Goal: Task Accomplishment & Management: Use online tool/utility

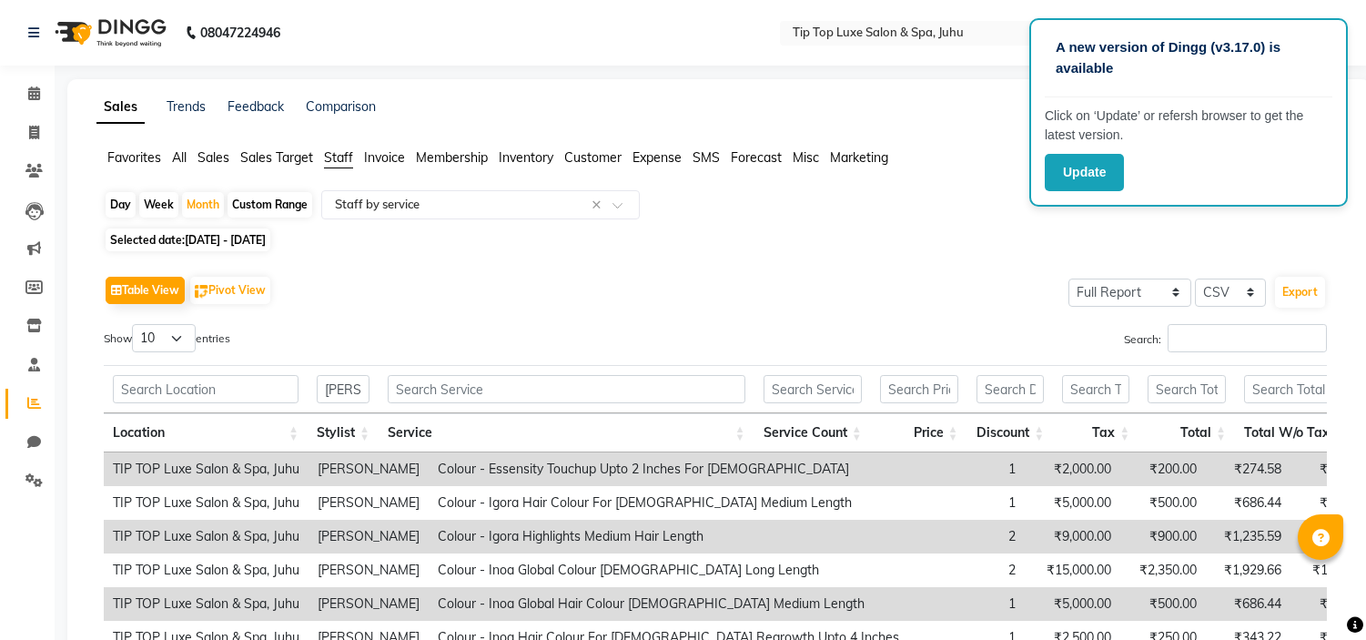
select select "full_report"
select select "csv"
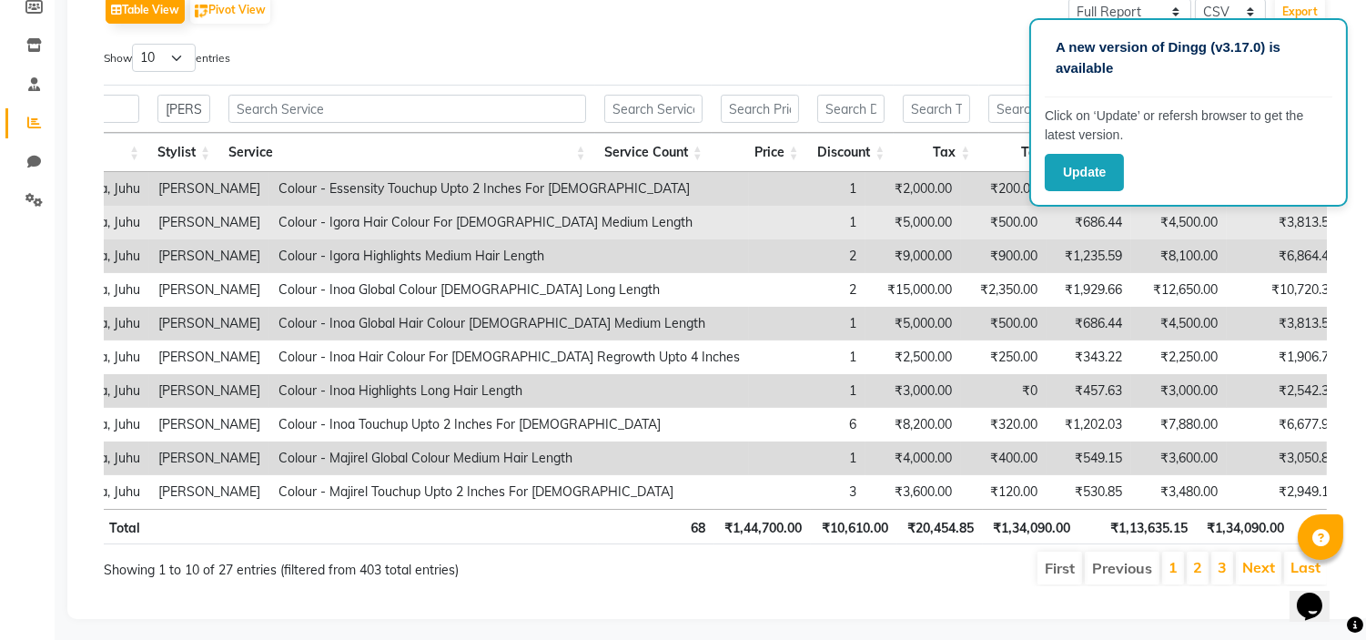
scroll to position [0, 158]
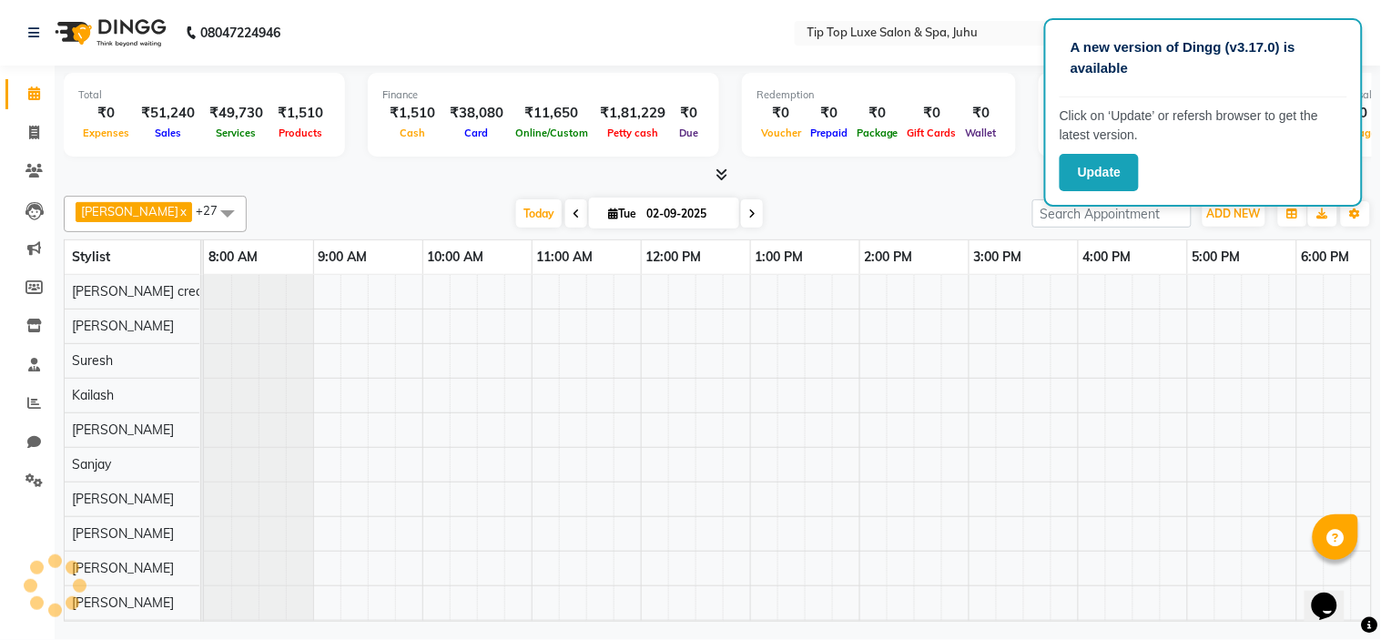
scroll to position [24, 0]
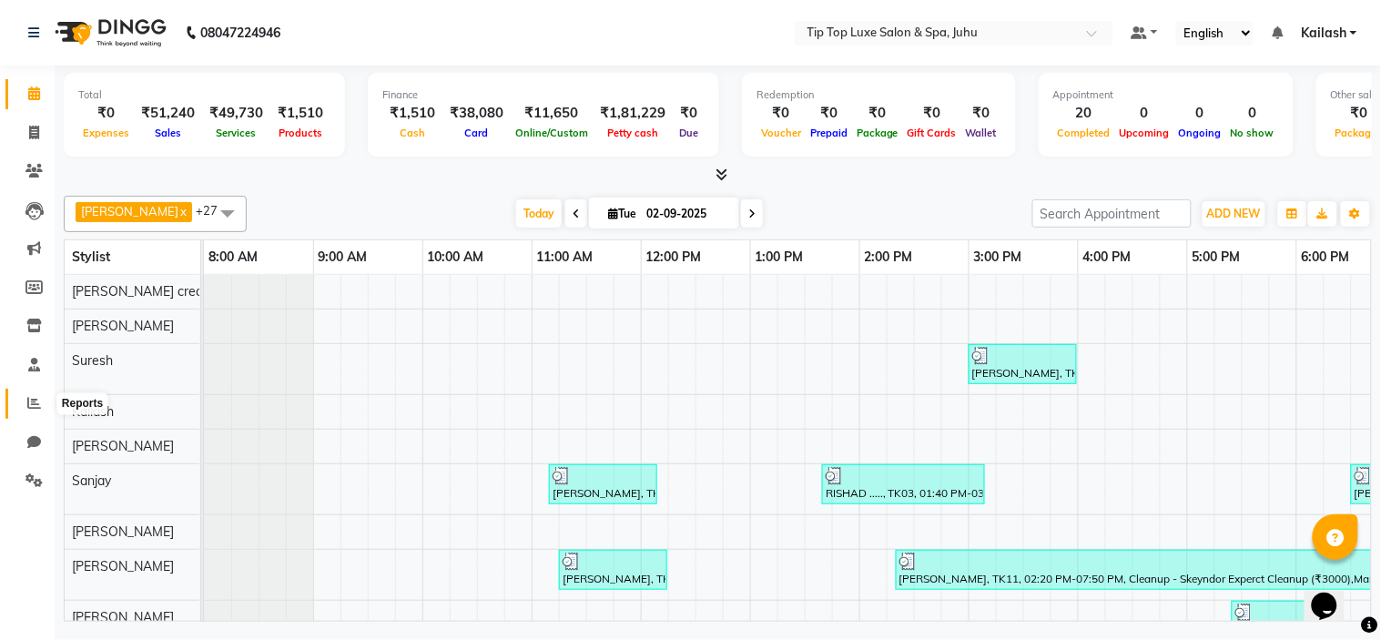
click at [27, 393] on span at bounding box center [34, 403] width 32 height 21
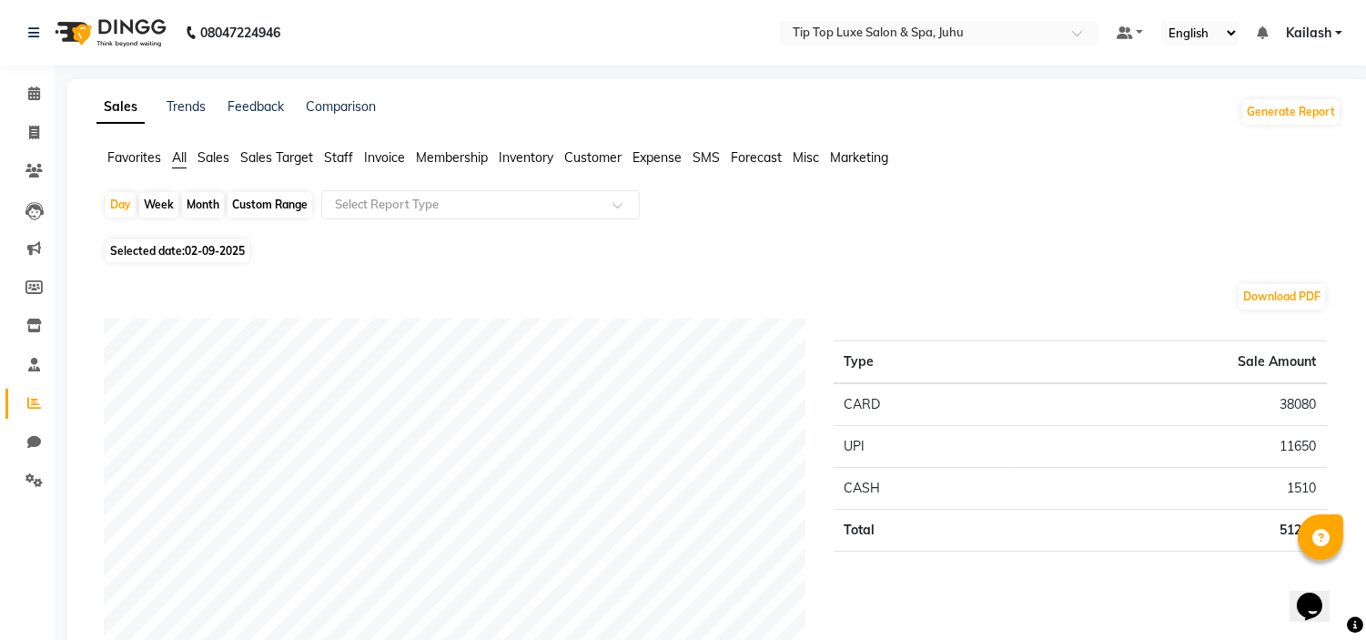
click at [339, 162] on span "Staff" at bounding box center [338, 157] width 29 height 16
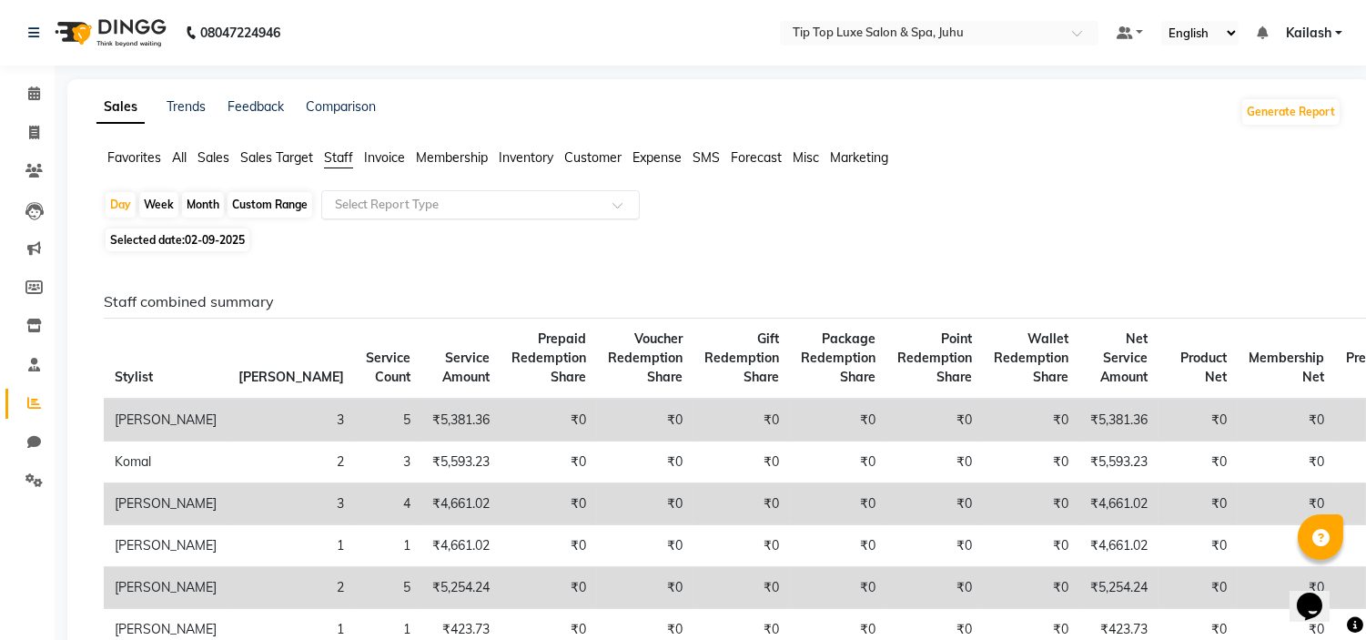
click at [360, 206] on input "text" at bounding box center [462, 205] width 262 height 18
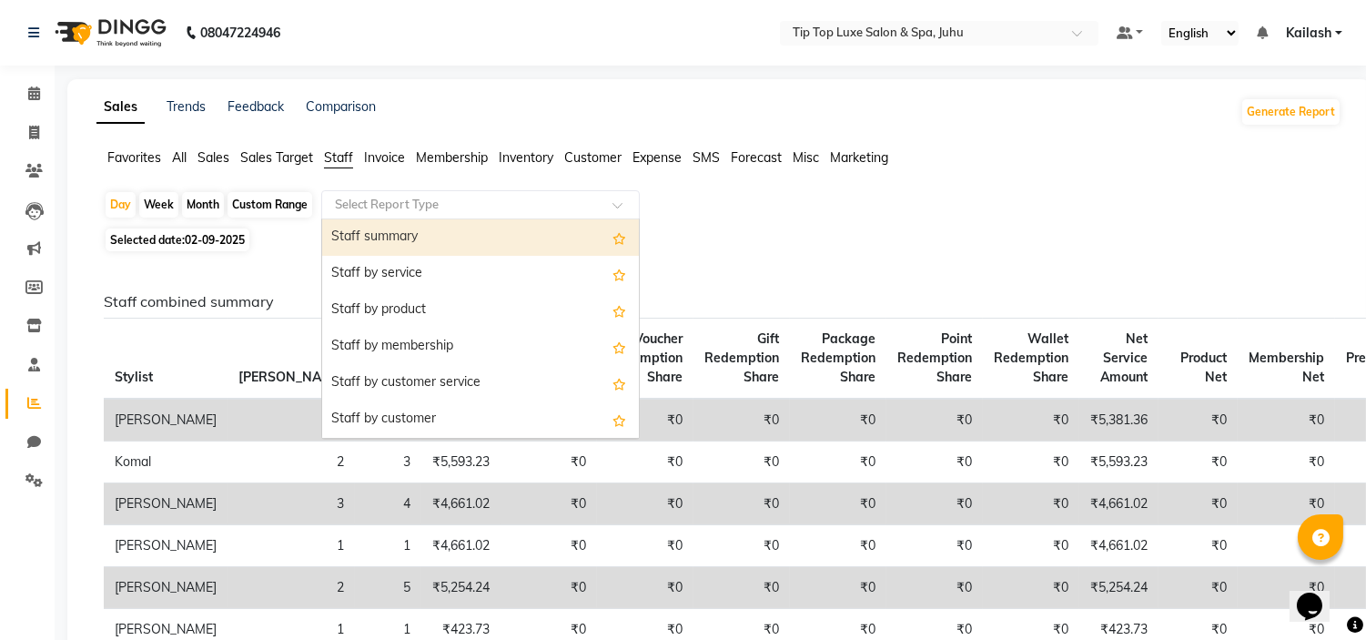
click at [462, 240] on div "Staff summary" at bounding box center [480, 237] width 317 height 36
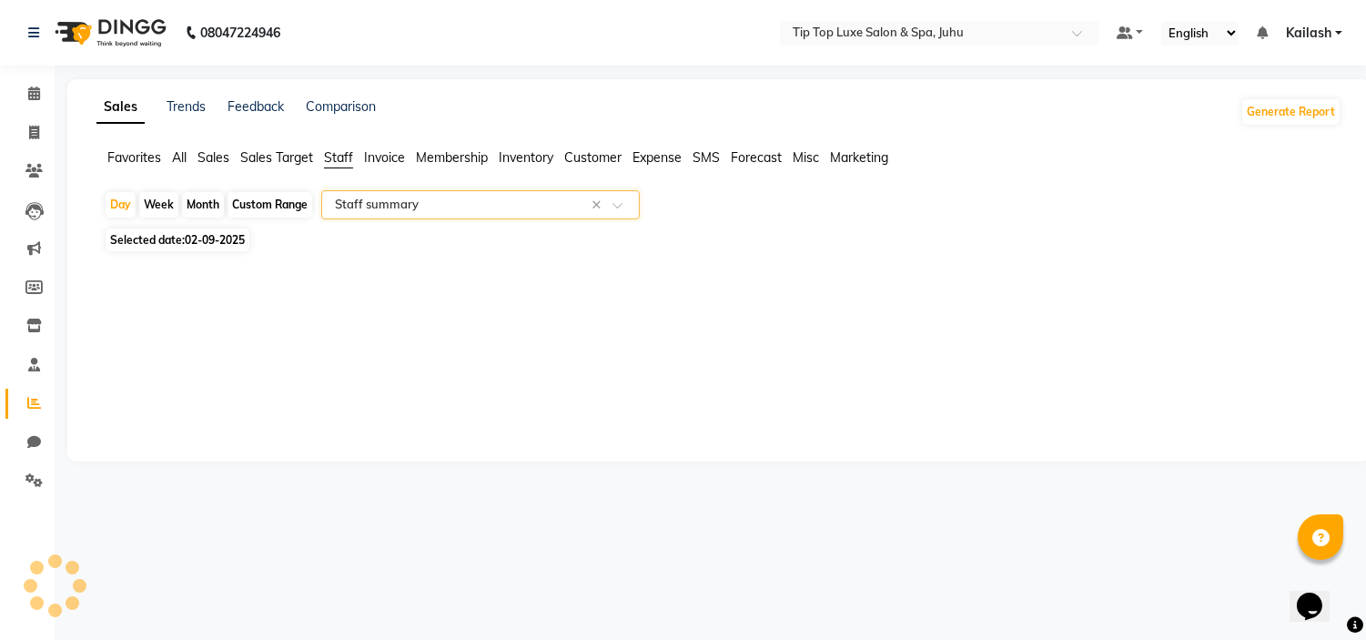
select select "full_report"
select select "csv"
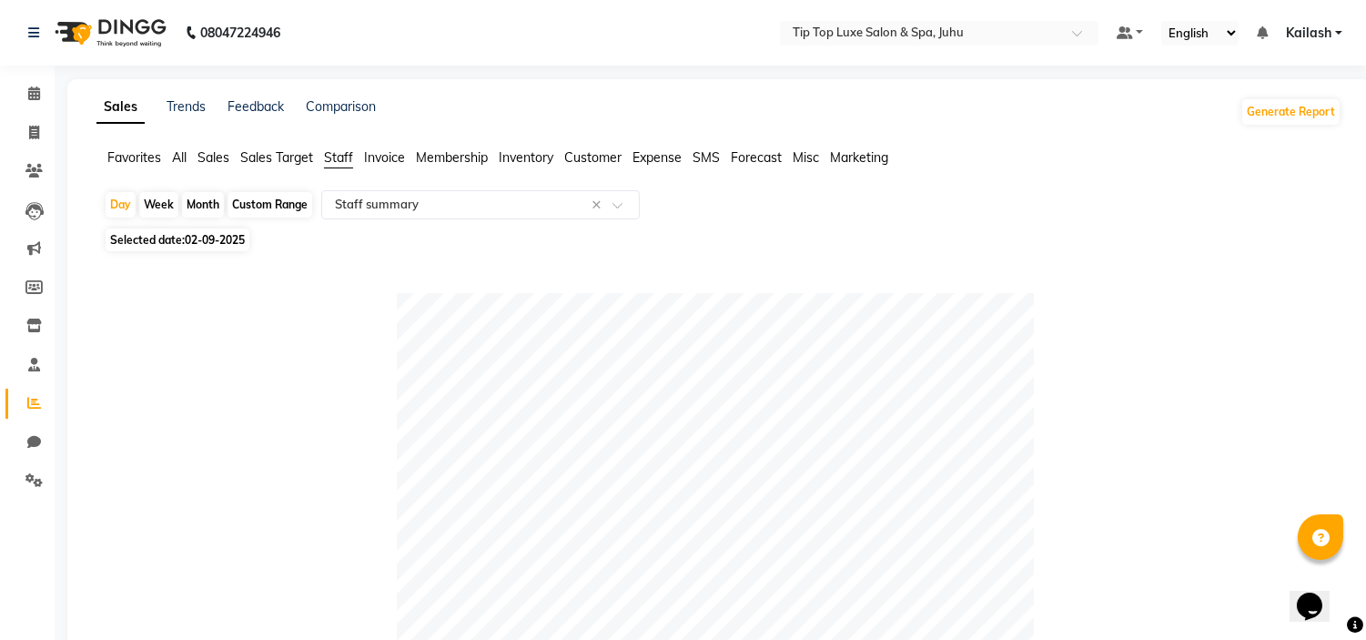
click at [212, 203] on div "Month" at bounding box center [203, 204] width 42 height 25
select select "9"
select select "2025"
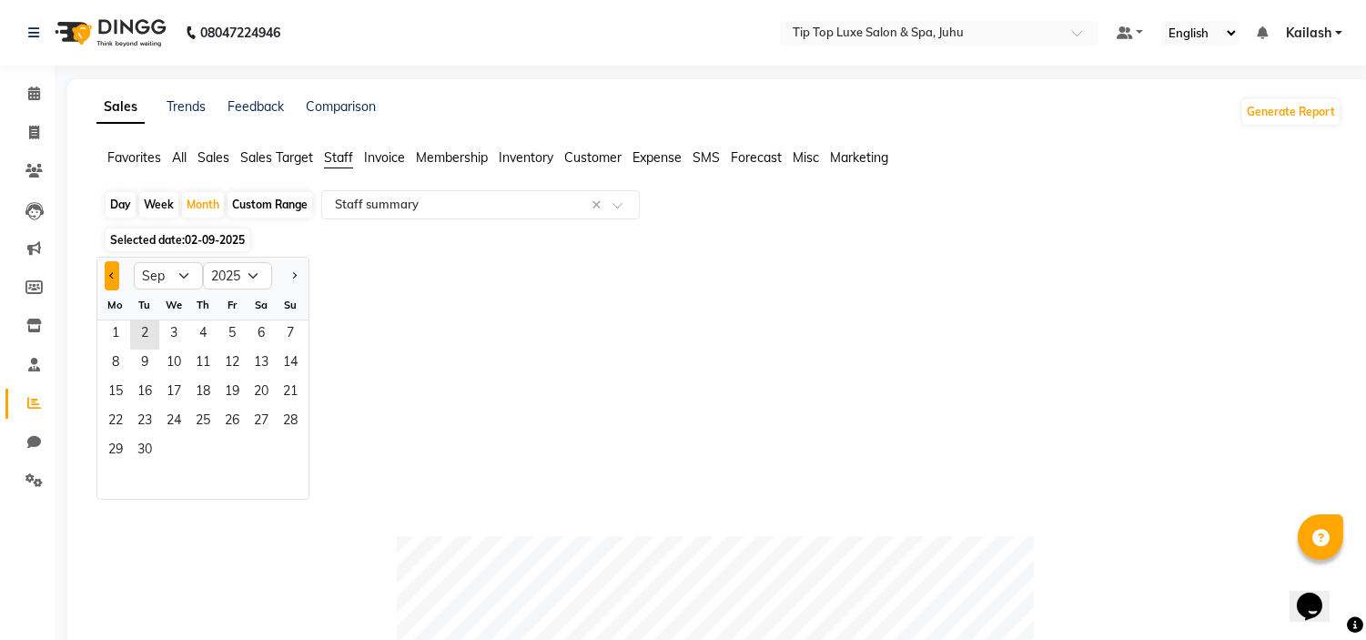
click at [109, 273] on button "Previous month" at bounding box center [112, 275] width 15 height 29
select select "8"
click at [237, 334] on span "1" at bounding box center [232, 334] width 29 height 29
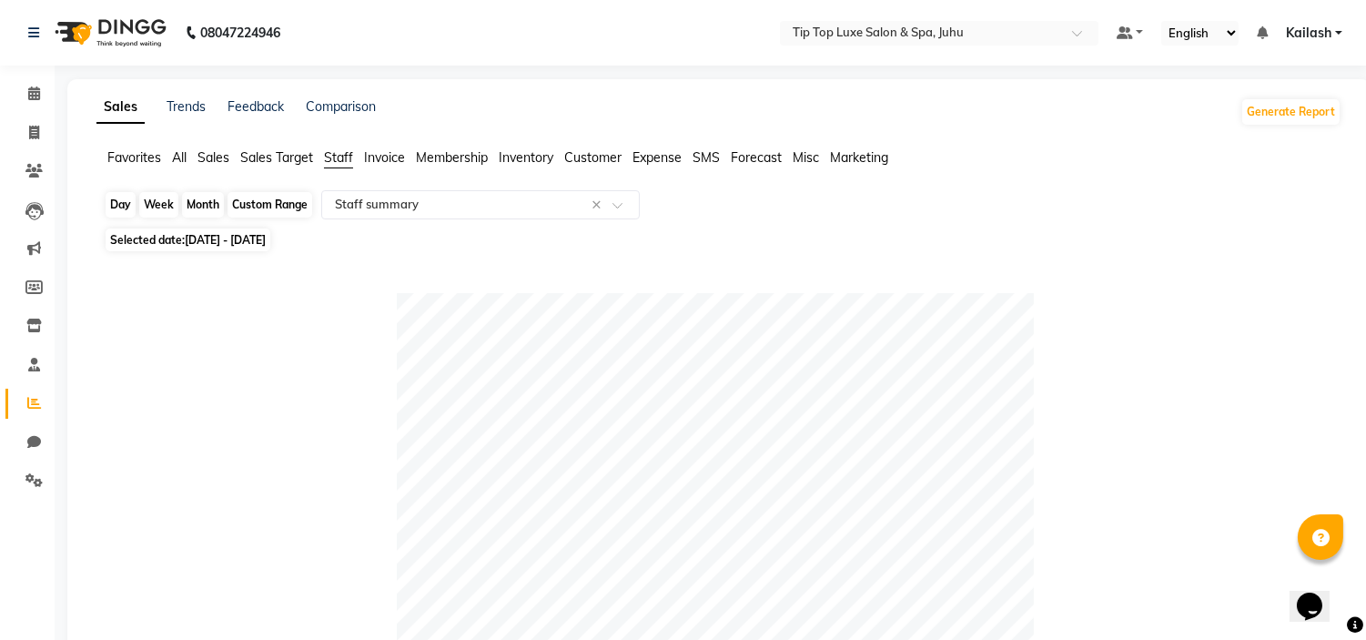
click at [202, 203] on div "Month" at bounding box center [203, 204] width 42 height 25
select select "8"
select select "2025"
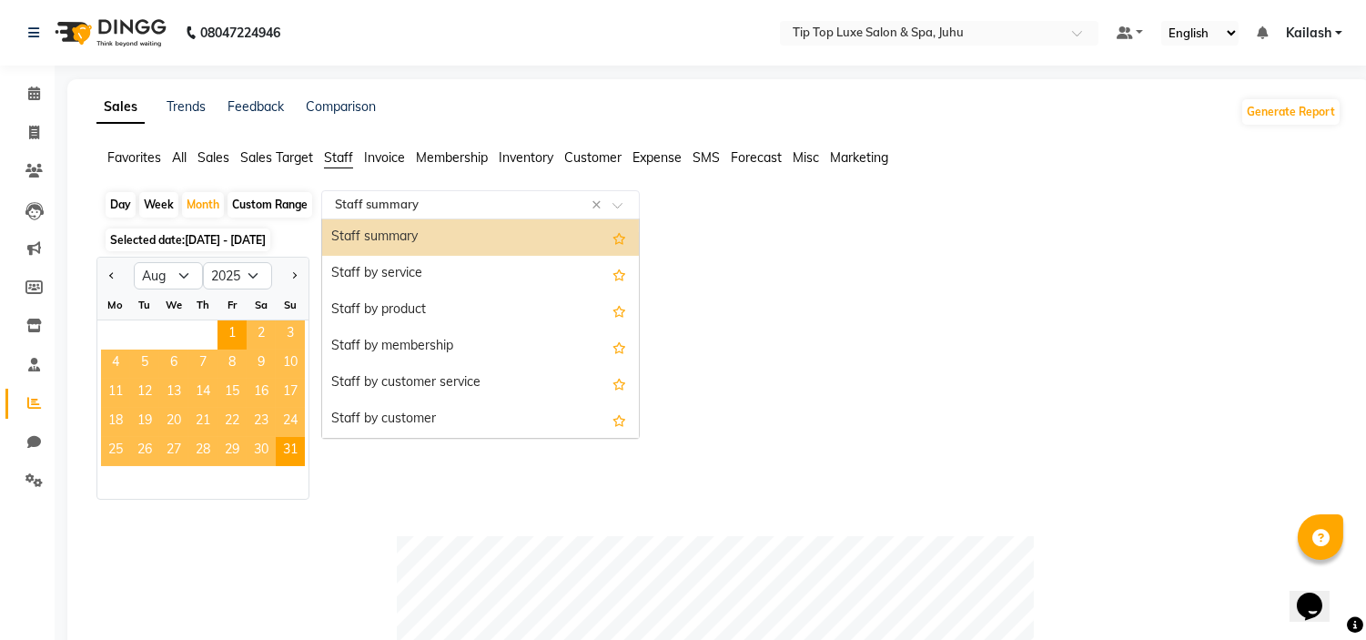
click at [422, 198] on input "text" at bounding box center [462, 205] width 262 height 18
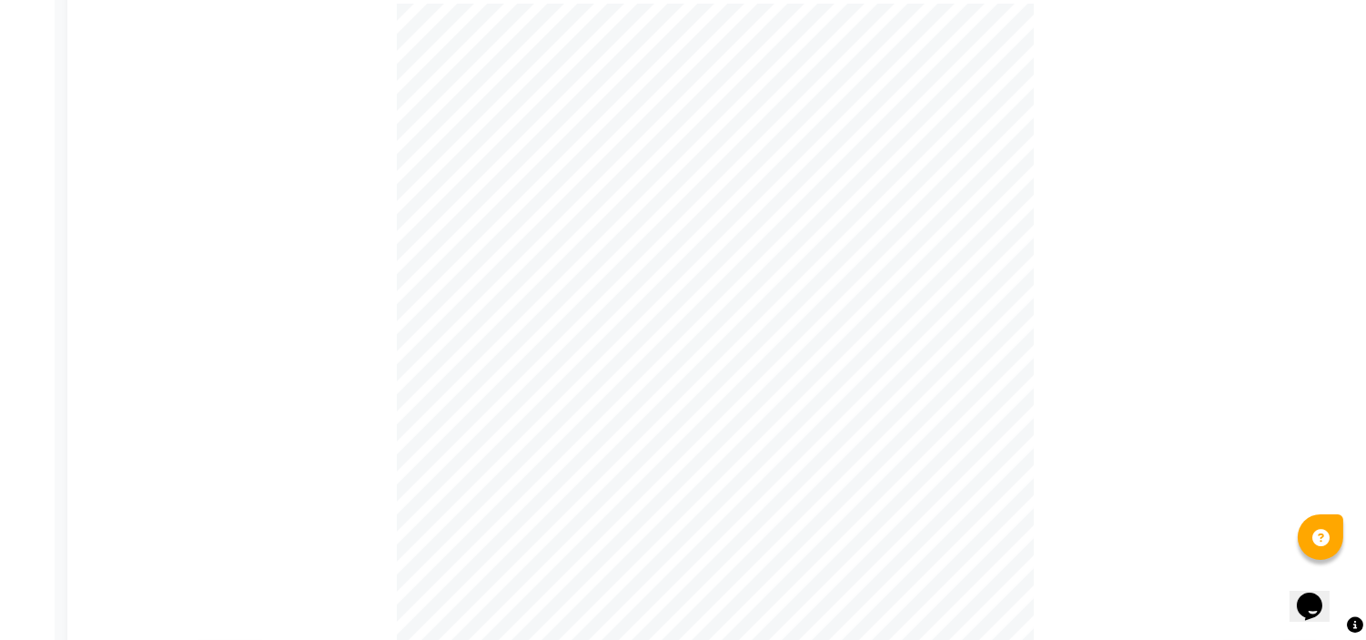
scroll to position [567, 0]
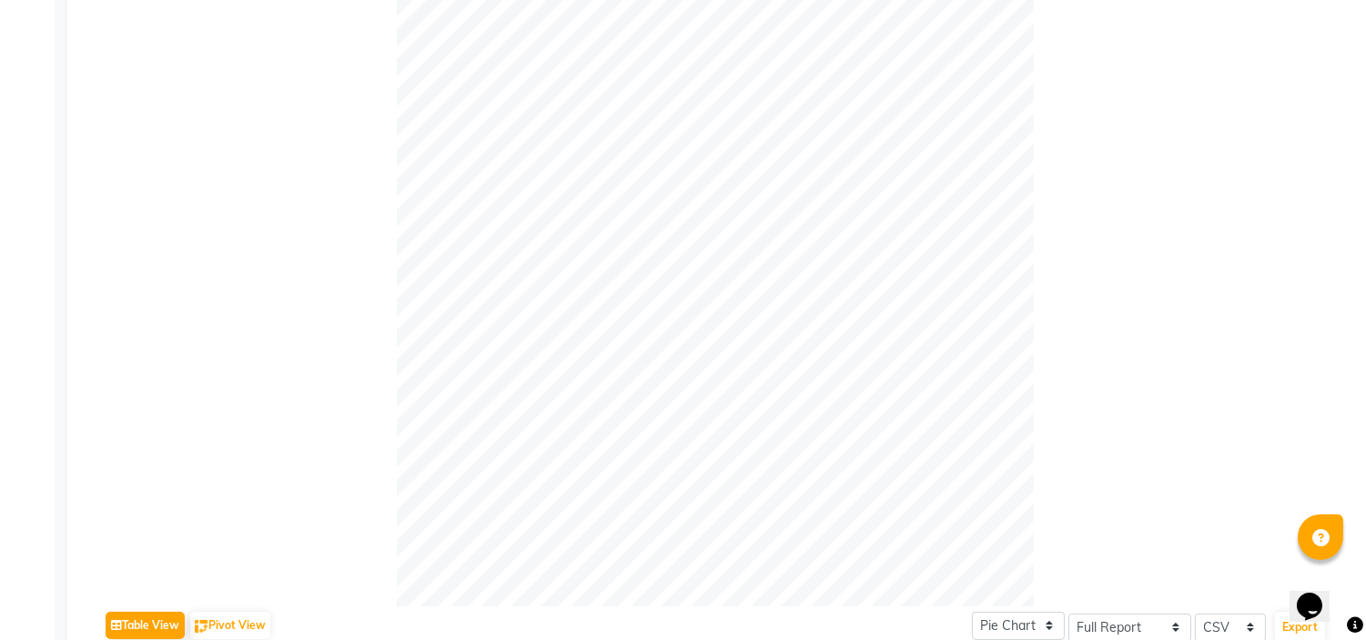
click at [329, 380] on div at bounding box center [715, 287] width 1223 height 637
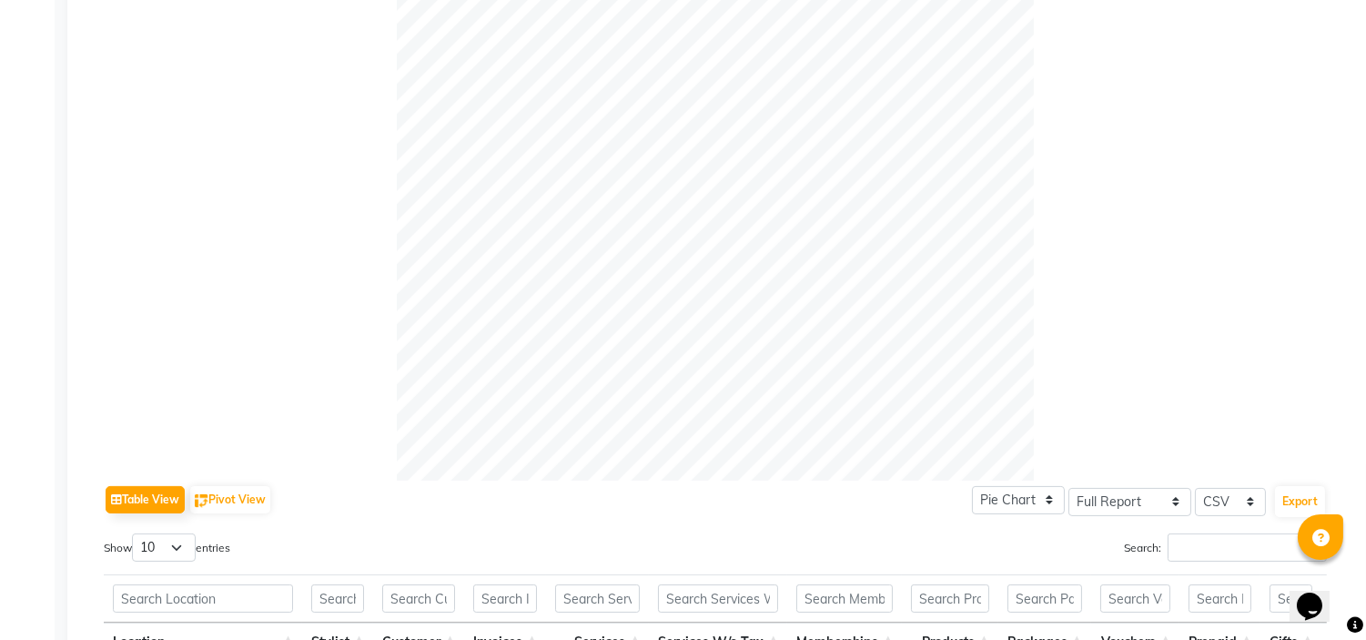
scroll to position [730, 0]
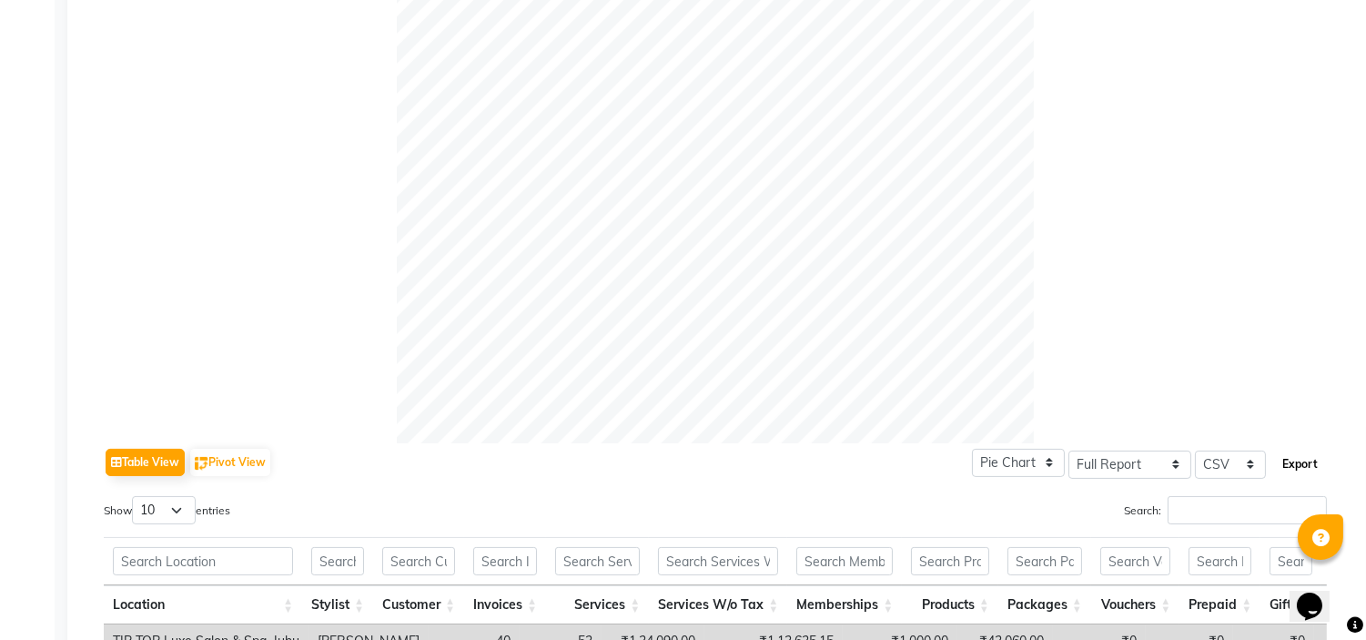
click at [1293, 461] on button "Export" at bounding box center [1300, 464] width 50 height 31
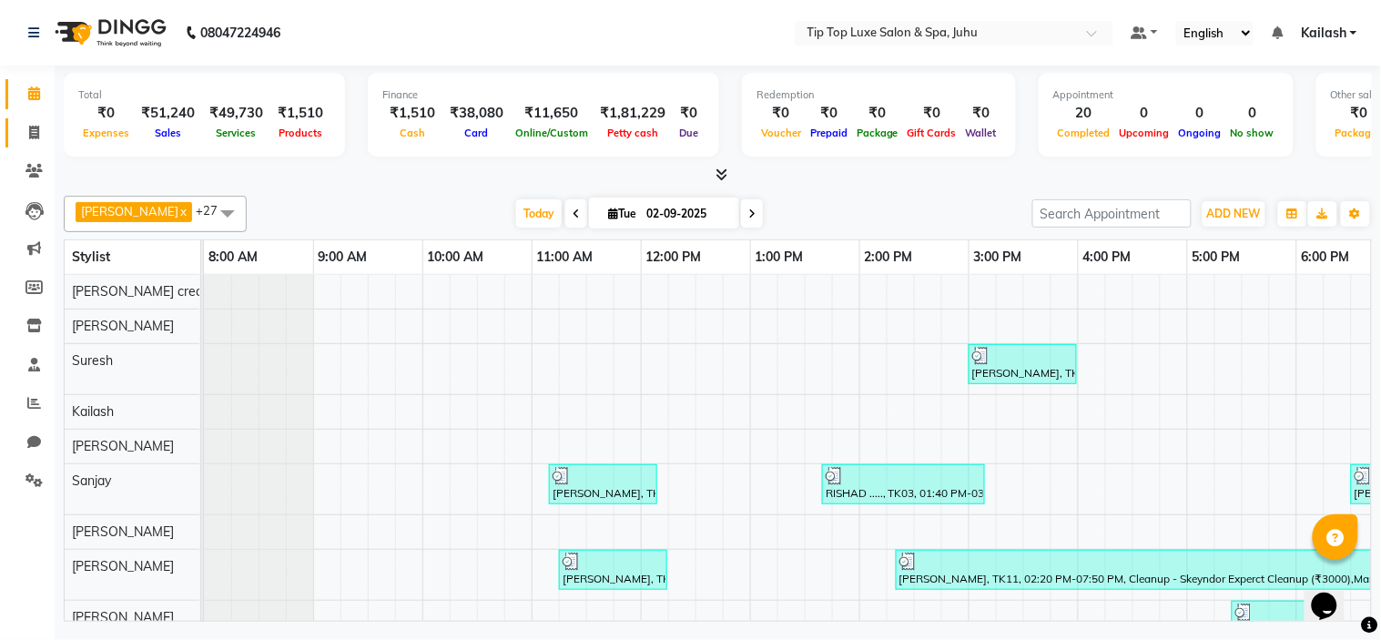
click at [36, 120] on link "Invoice" at bounding box center [27, 133] width 44 height 30
select select "8298"
select select "service"
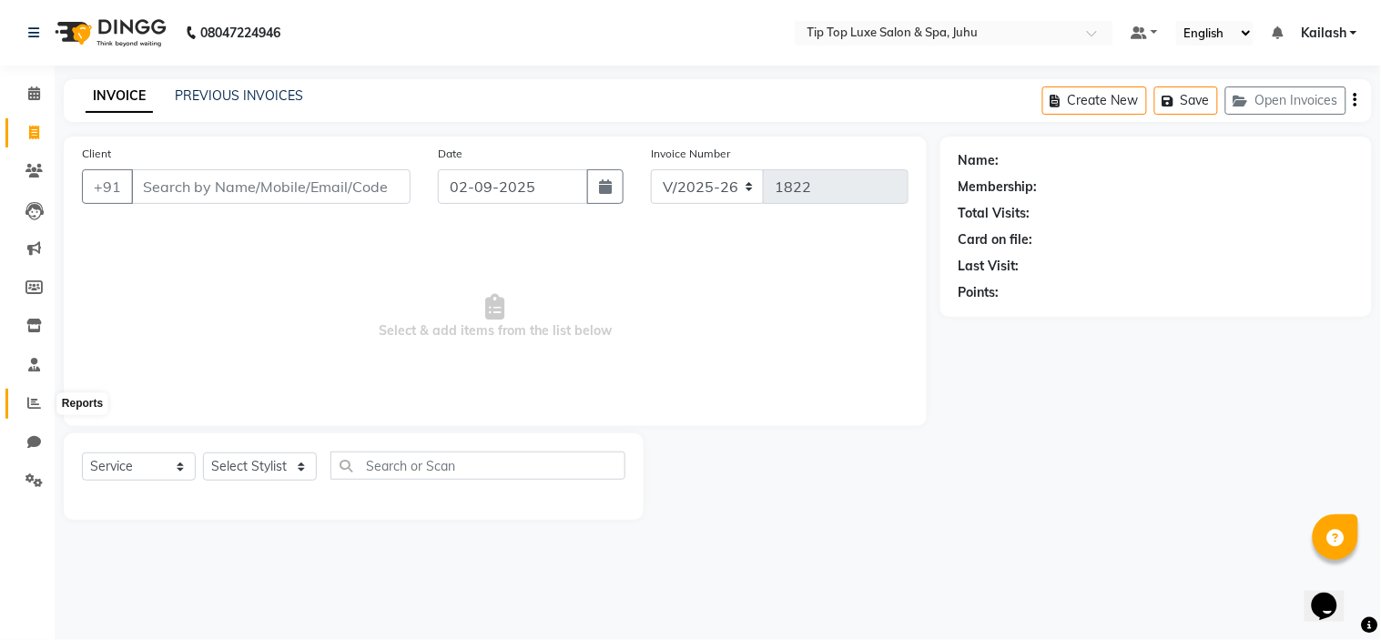
click at [35, 401] on icon at bounding box center [34, 403] width 14 height 14
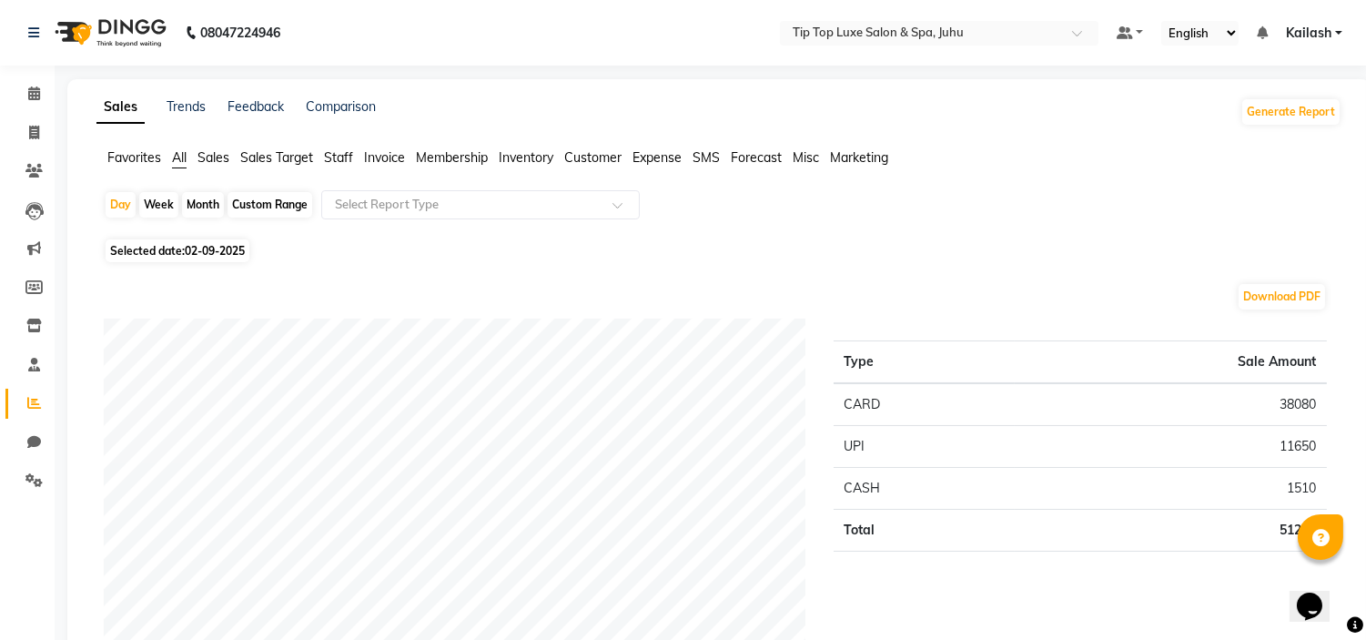
click at [350, 157] on span "Staff" at bounding box center [338, 157] width 29 height 16
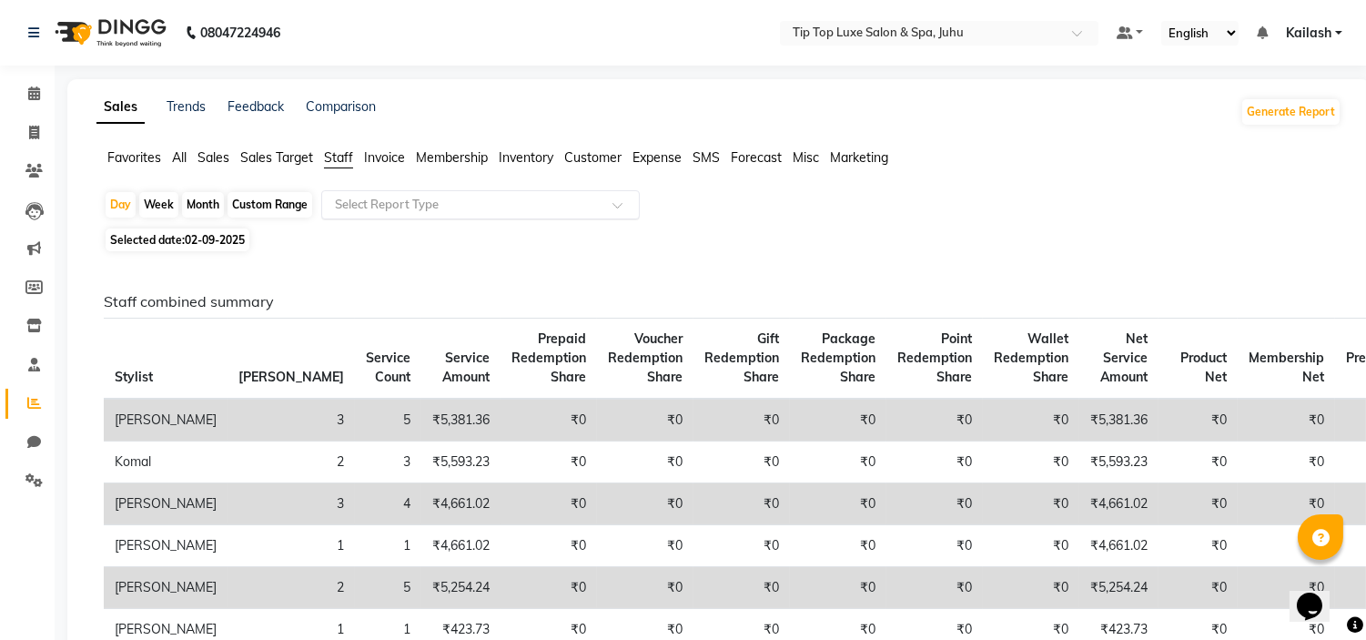
click at [403, 210] on input "text" at bounding box center [462, 205] width 262 height 18
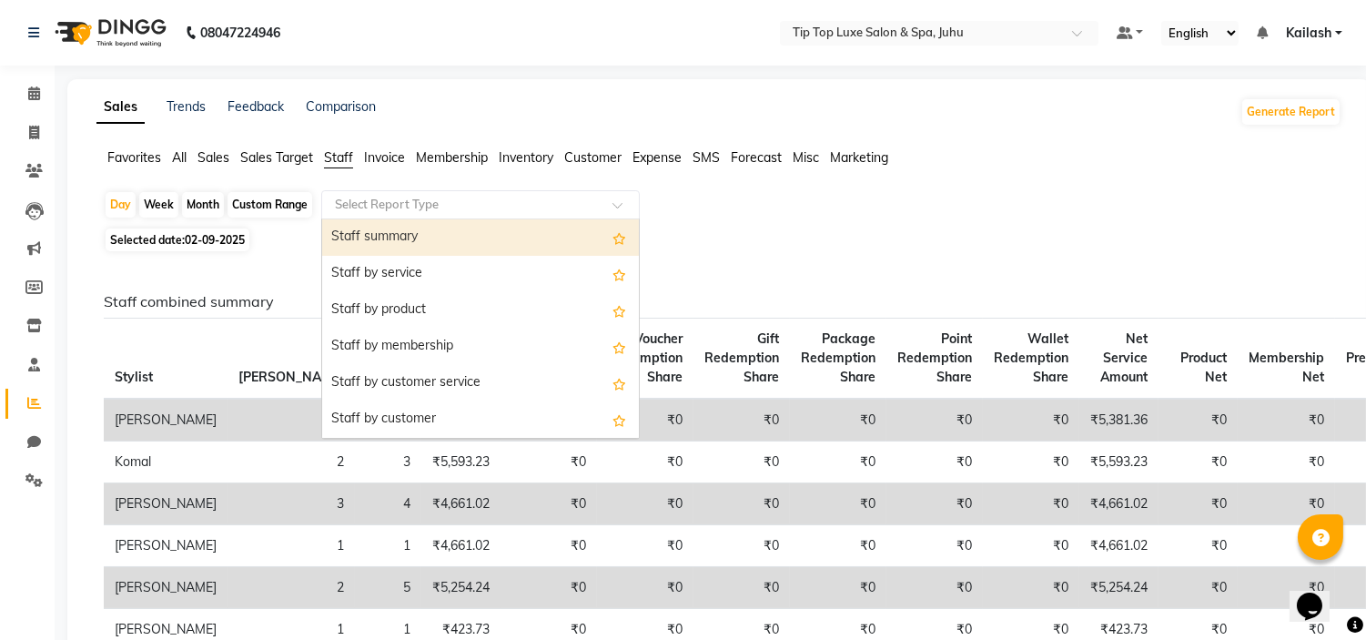
click at [423, 233] on div "Staff summary" at bounding box center [480, 237] width 317 height 36
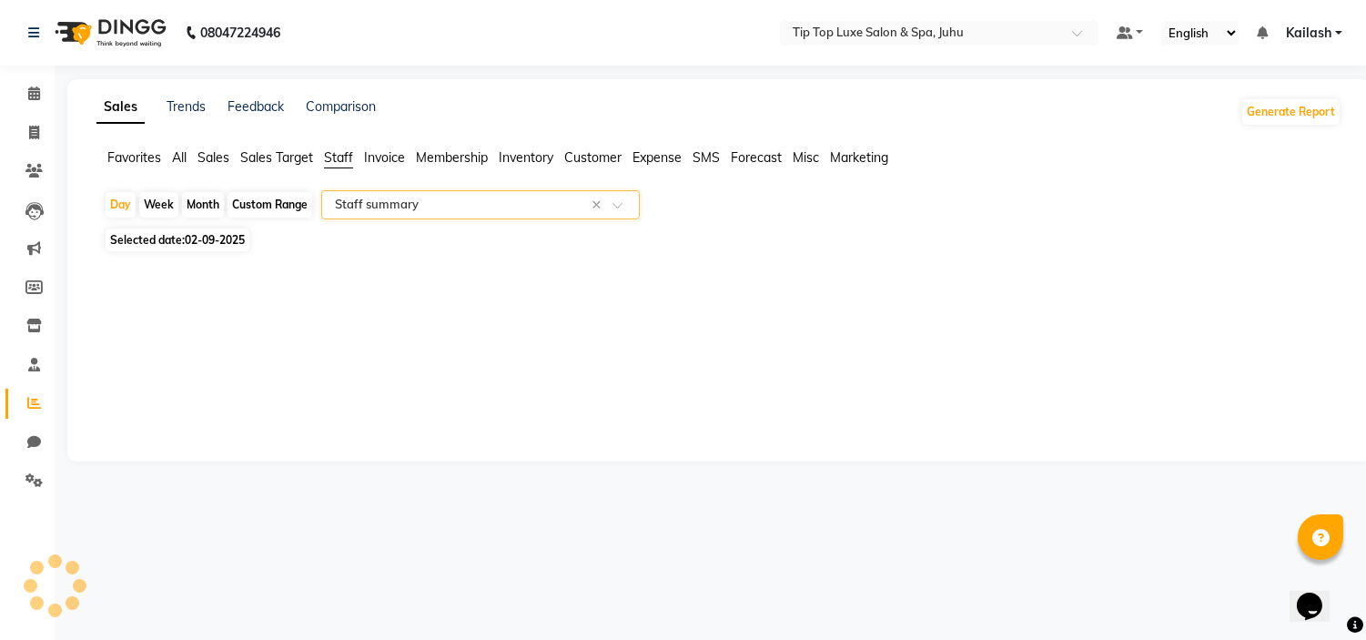
select select "full_report"
select select "csv"
click at [197, 206] on div "Month" at bounding box center [203, 204] width 42 height 25
select select "9"
select select "2025"
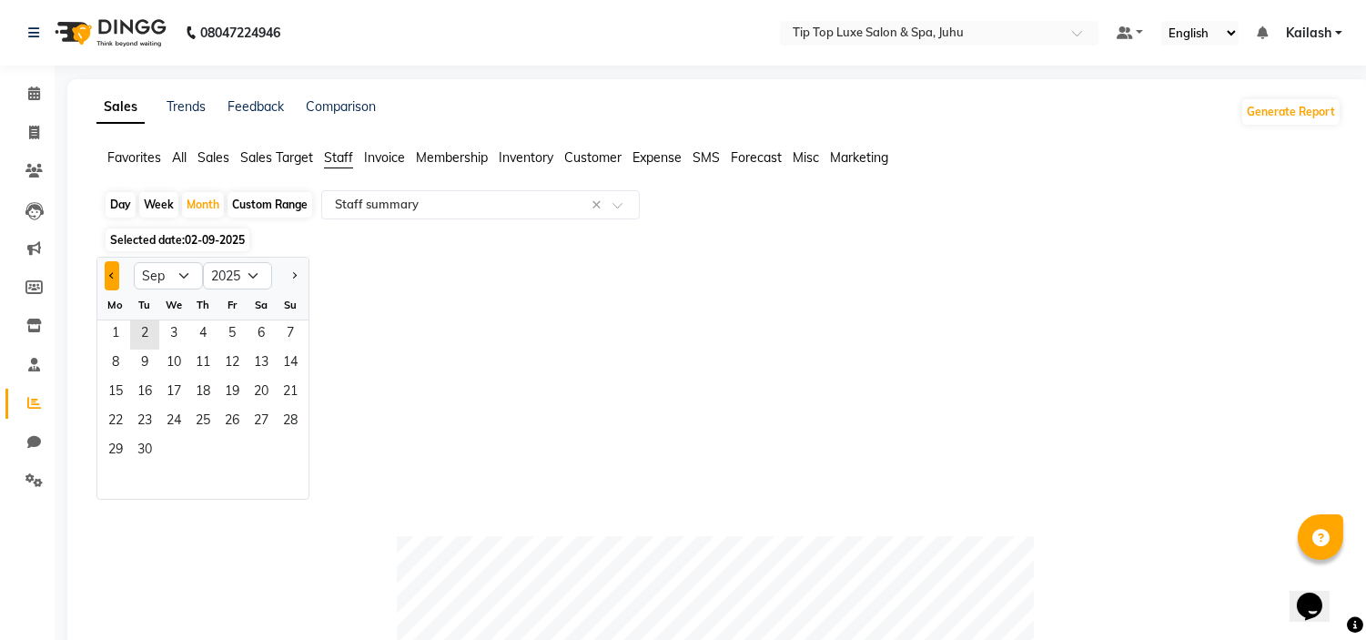
click at [114, 274] on span "Previous month" at bounding box center [112, 275] width 6 height 6
select select "8"
click at [232, 328] on span "1" at bounding box center [232, 334] width 29 height 29
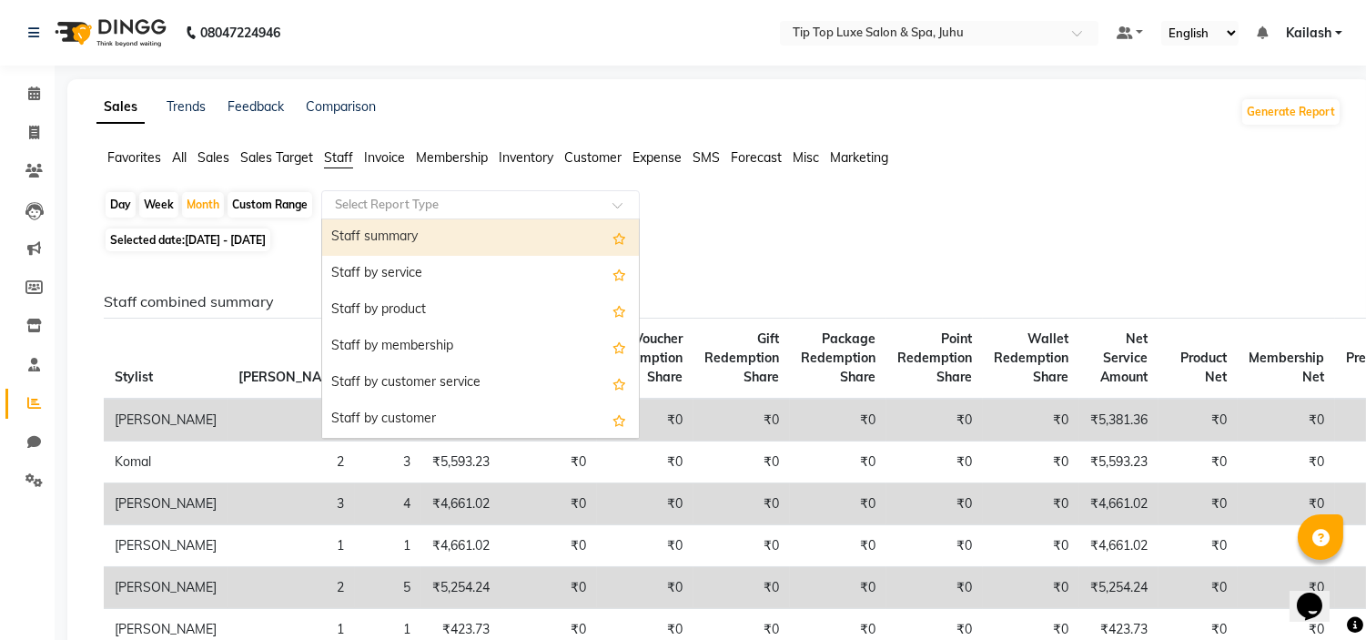
click at [603, 207] on div at bounding box center [480, 205] width 317 height 18
click at [535, 246] on div "Staff summary" at bounding box center [480, 237] width 317 height 36
select select "full_report"
select select "csv"
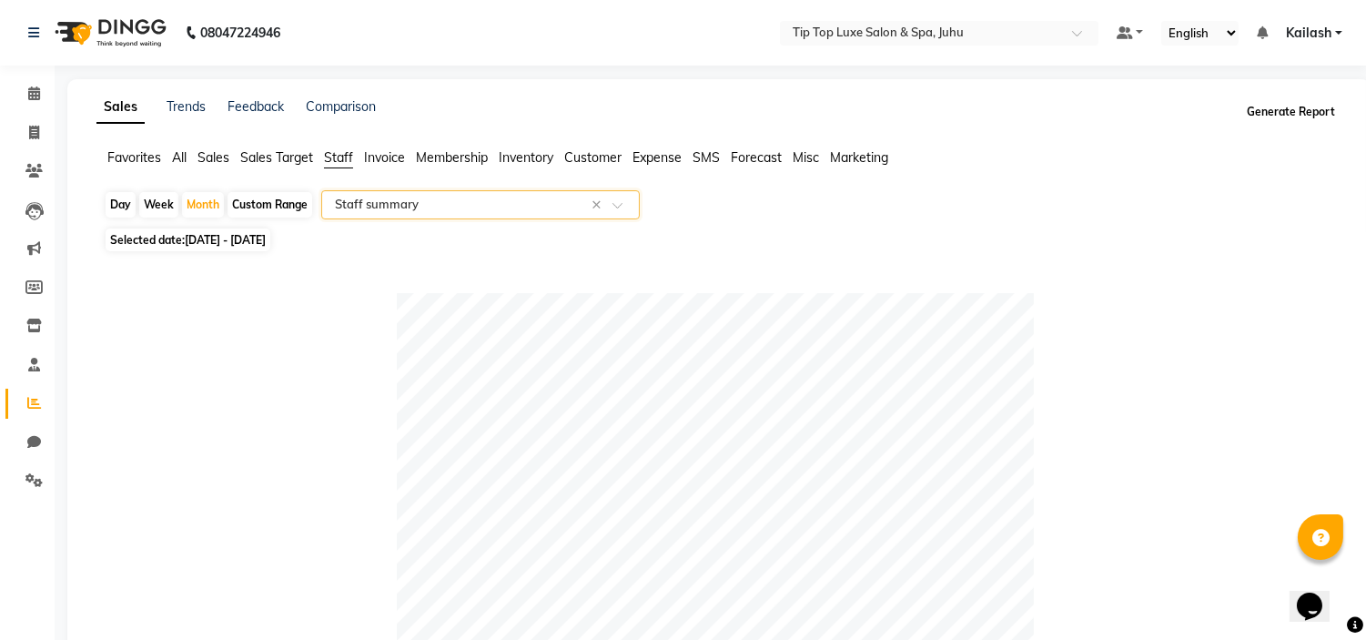
click at [1288, 112] on button "Generate Report" at bounding box center [1290, 111] width 97 height 25
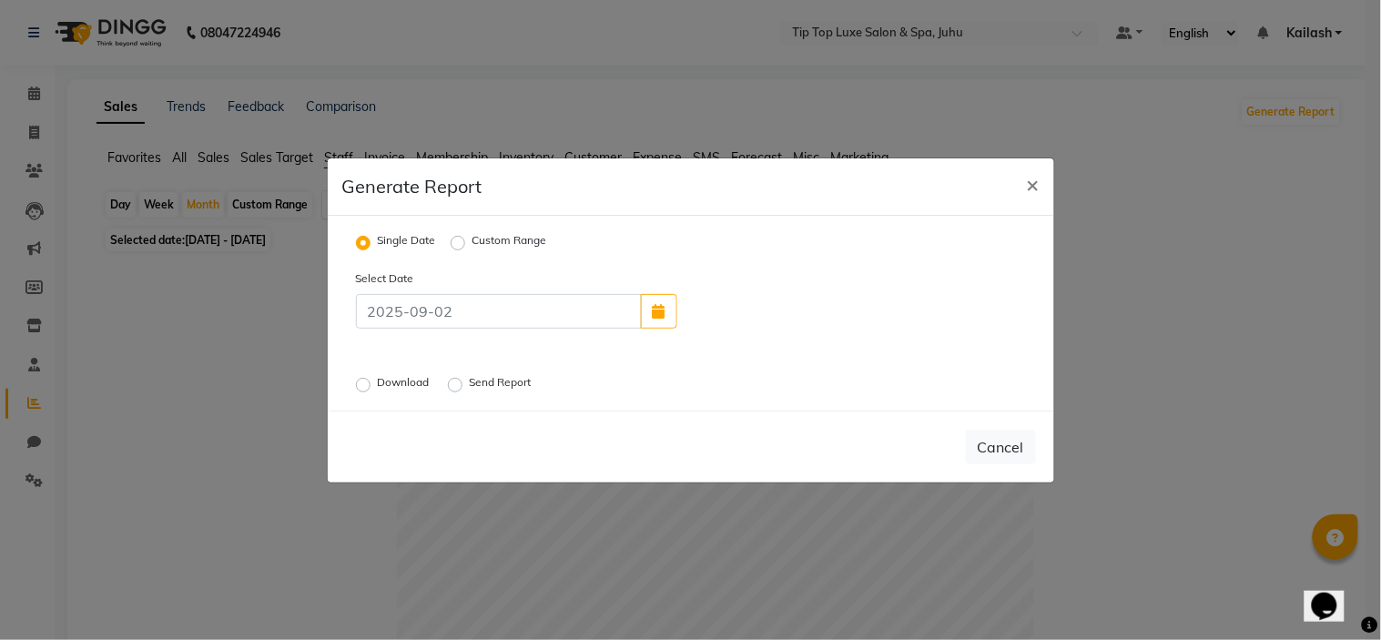
click at [472, 238] on label "Custom Range" at bounding box center [509, 243] width 75 height 22
click at [458, 238] on input "Custom Range" at bounding box center [460, 242] width 13 height 13
radio input "true"
select select "9"
select select "2025"
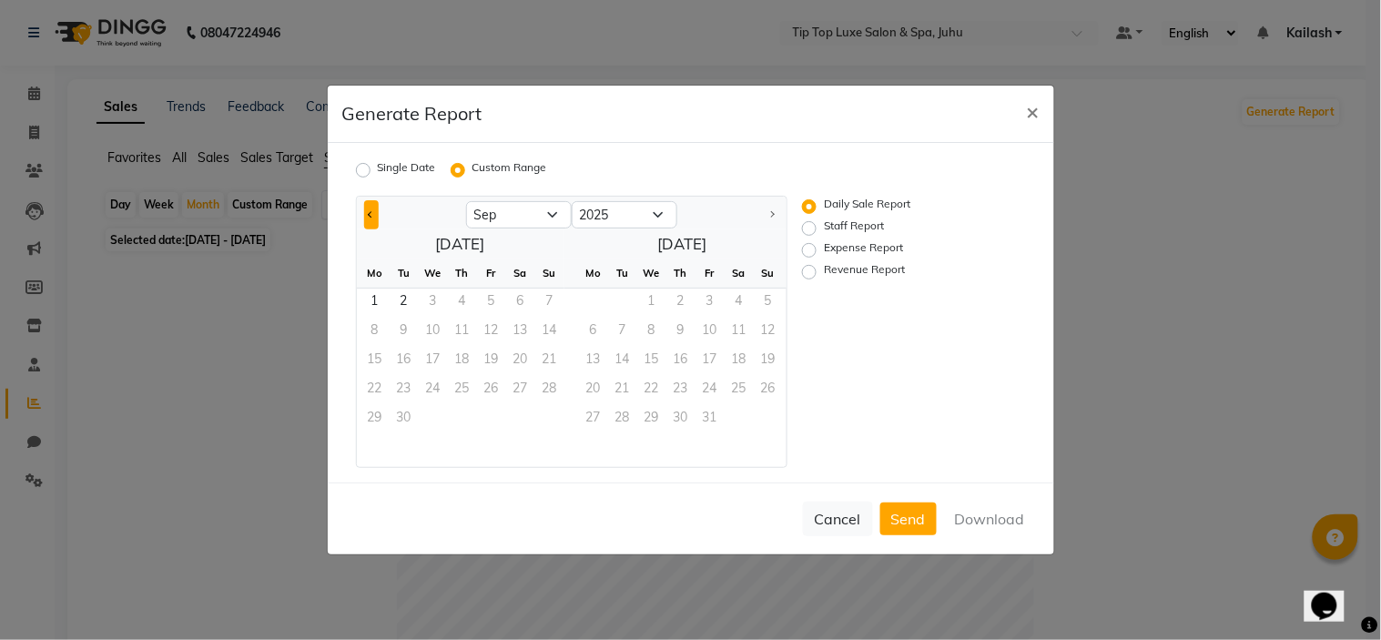
click at [371, 206] on button "Previous month" at bounding box center [371, 214] width 15 height 29
select select "8"
click at [490, 298] on span "1" at bounding box center [491, 303] width 29 height 29
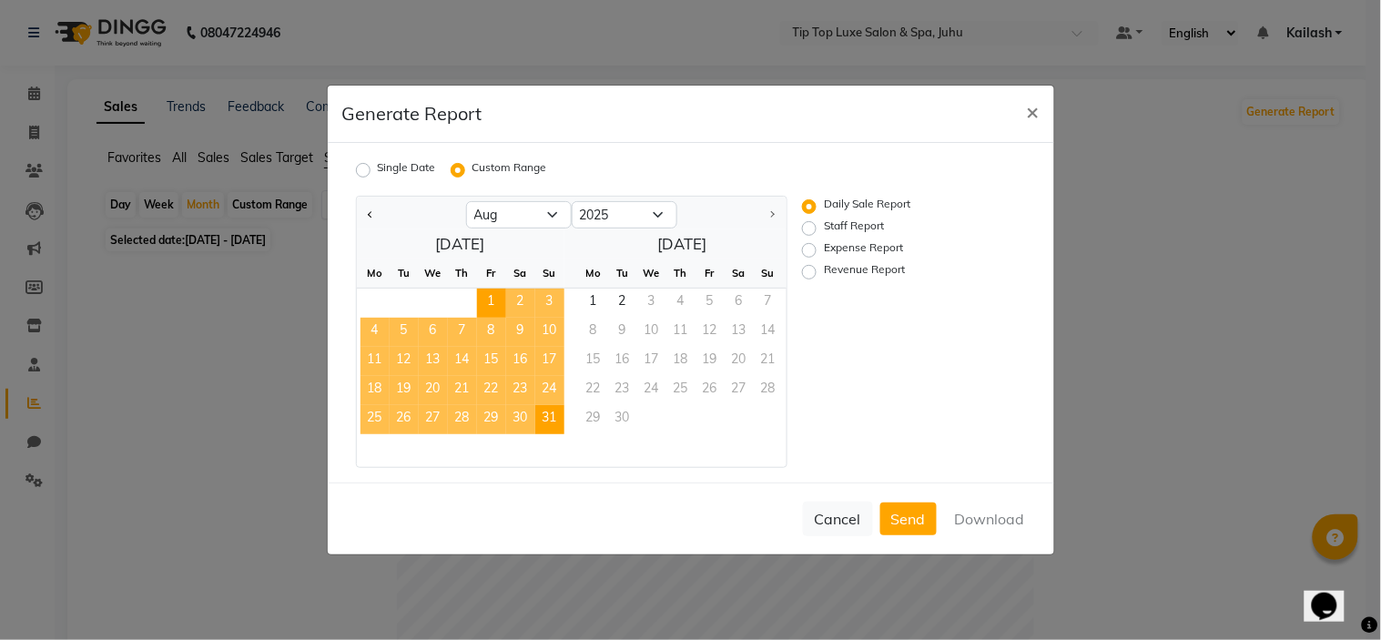
click at [543, 410] on span "31" at bounding box center [549, 419] width 29 height 29
click at [824, 225] on label "Staff Report" at bounding box center [854, 229] width 60 height 22
click at [814, 225] on input "Staff Report" at bounding box center [812, 228] width 13 height 13
radio input "true"
click at [968, 512] on button "Download" at bounding box center [990, 518] width 92 height 33
